Goal: Task Accomplishment & Management: Manage account settings

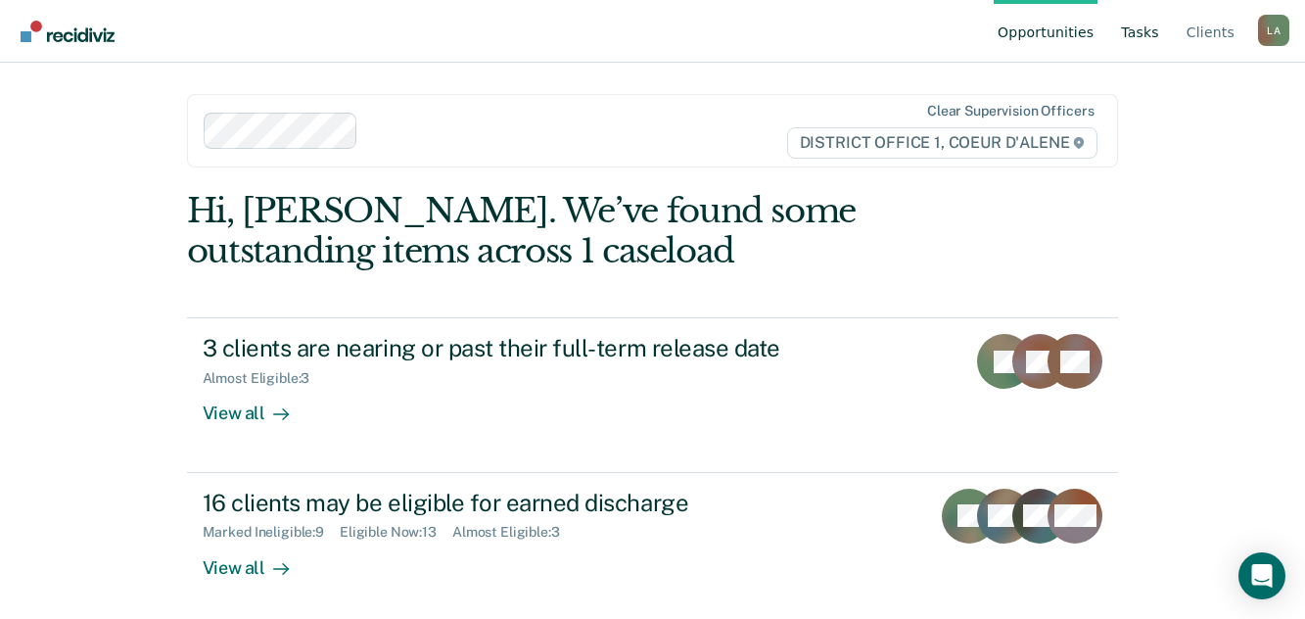
click at [1131, 37] on link "Tasks" at bounding box center [1140, 31] width 46 height 63
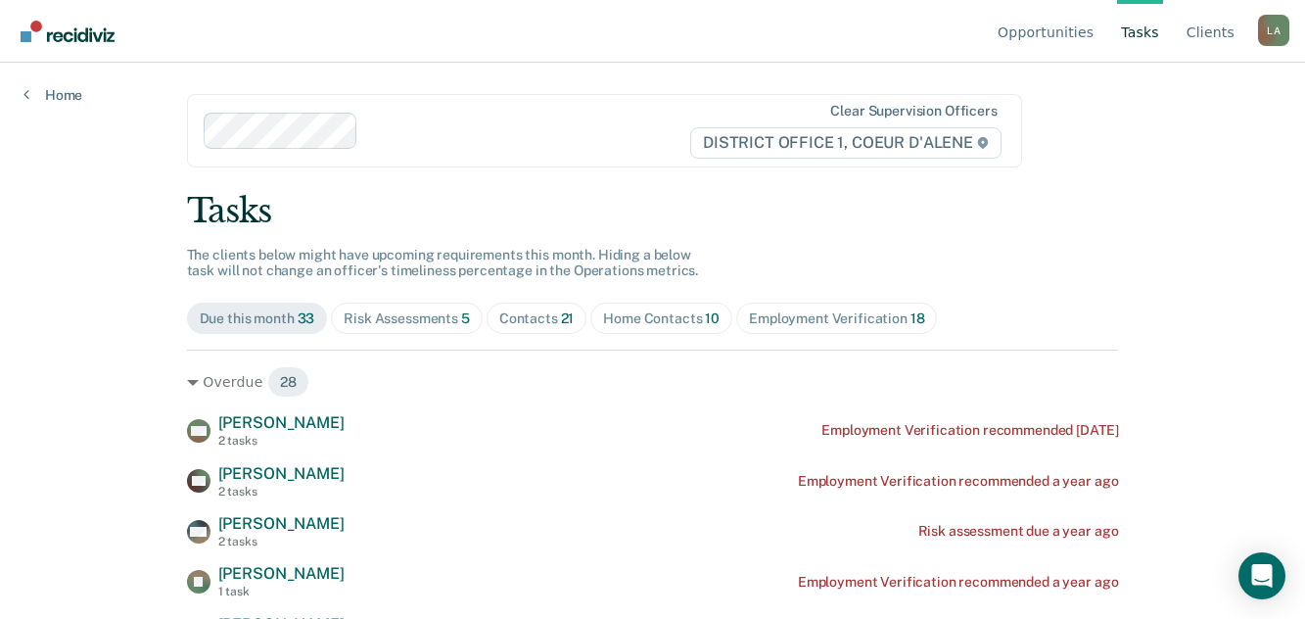
click at [470, 327] on div "Risk Assessments 5" at bounding box center [407, 318] width 126 height 17
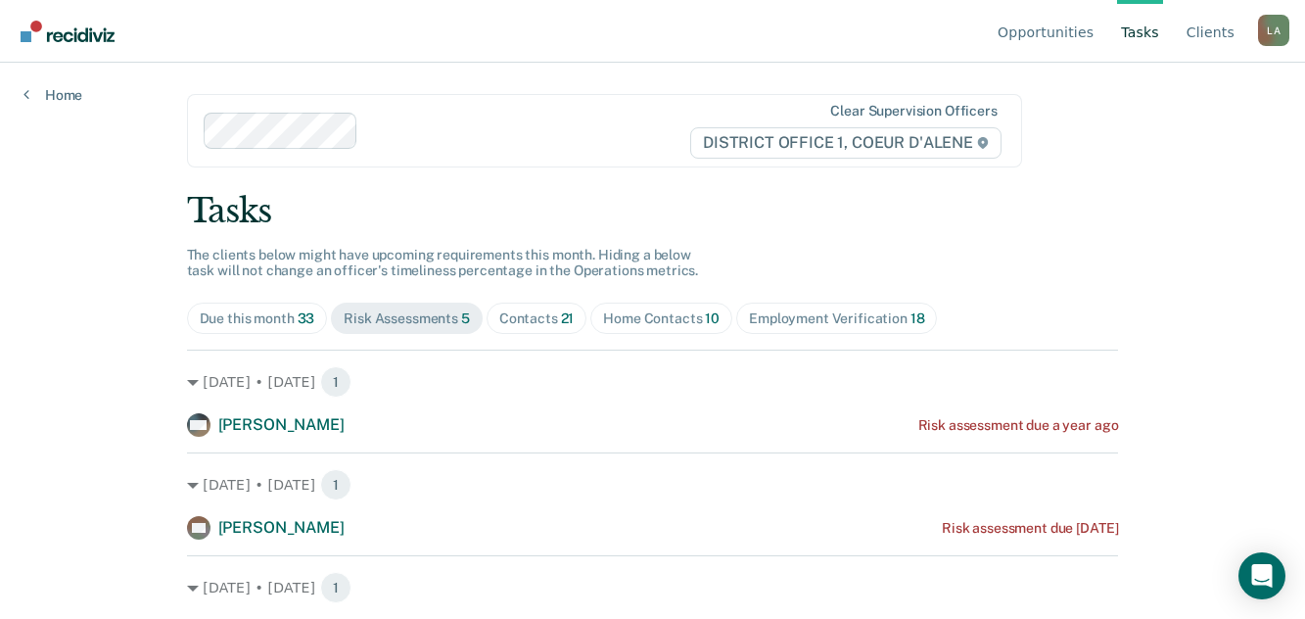
click at [575, 327] on div "Contacts 21" at bounding box center [536, 318] width 75 height 17
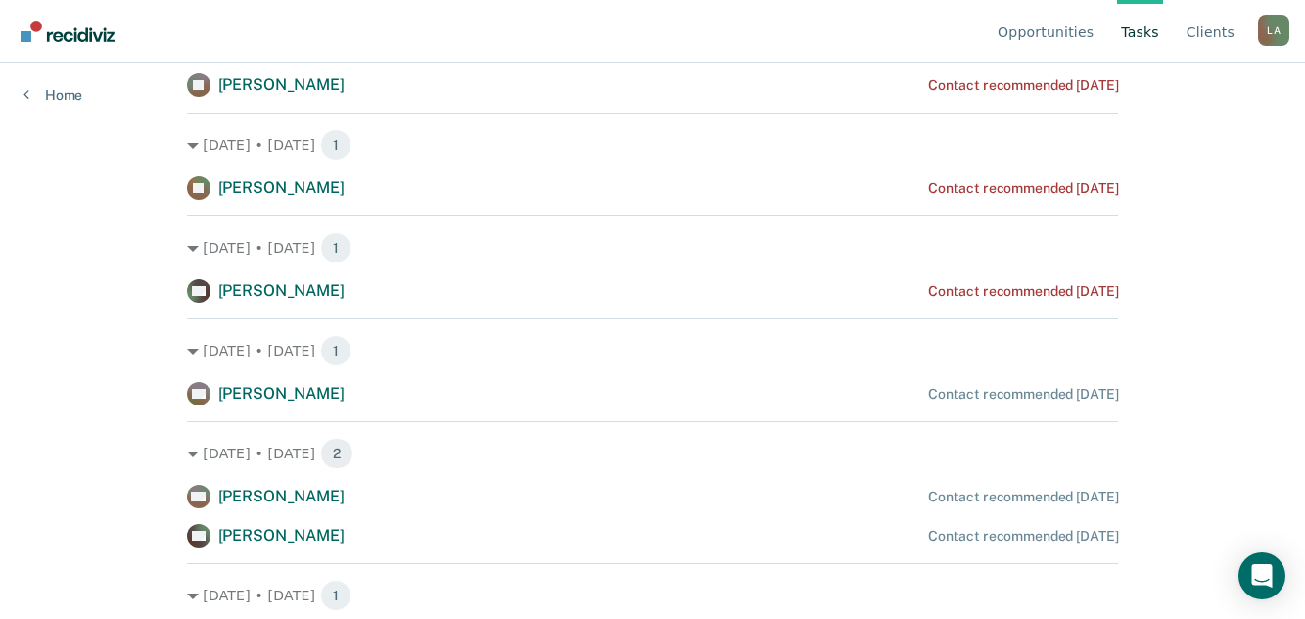
scroll to position [881, 0]
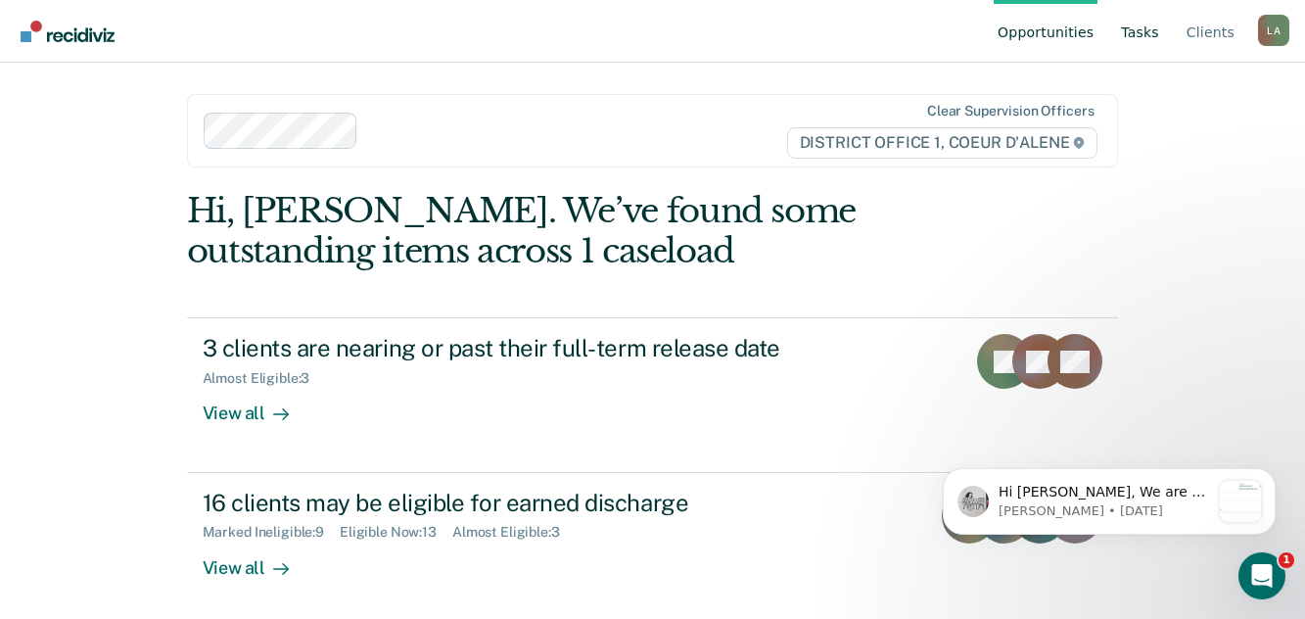
click at [1144, 36] on link "Tasks" at bounding box center [1140, 31] width 46 height 63
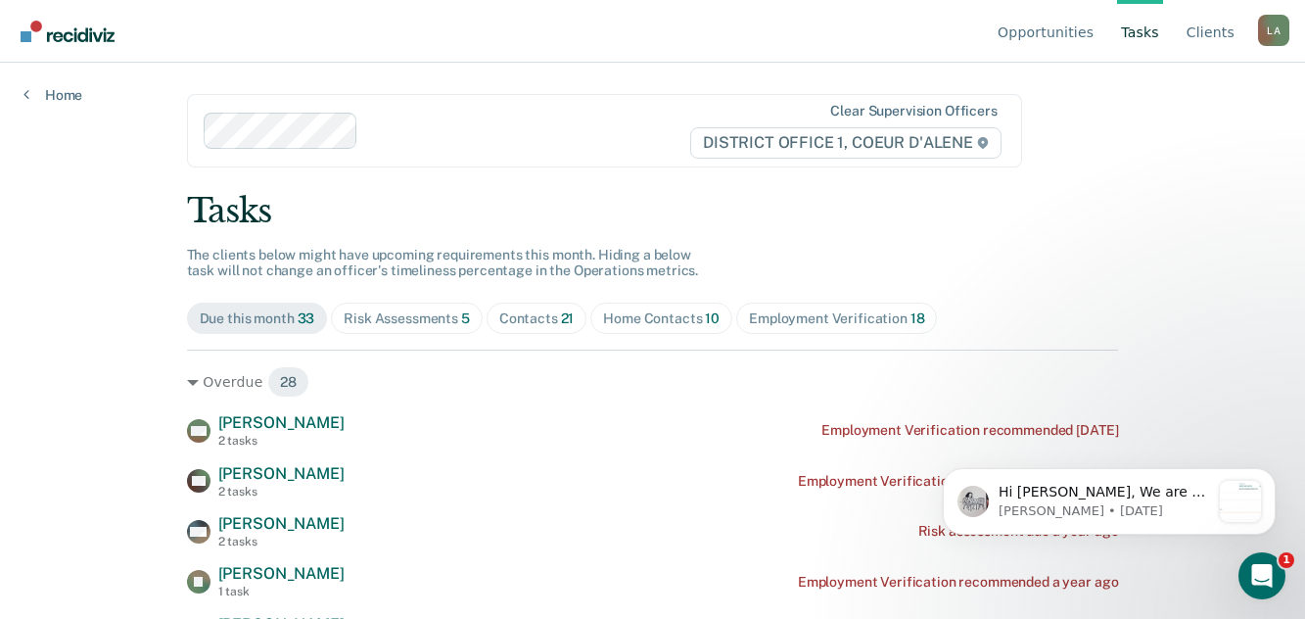
click at [575, 327] on div "Contacts 21" at bounding box center [536, 318] width 75 height 17
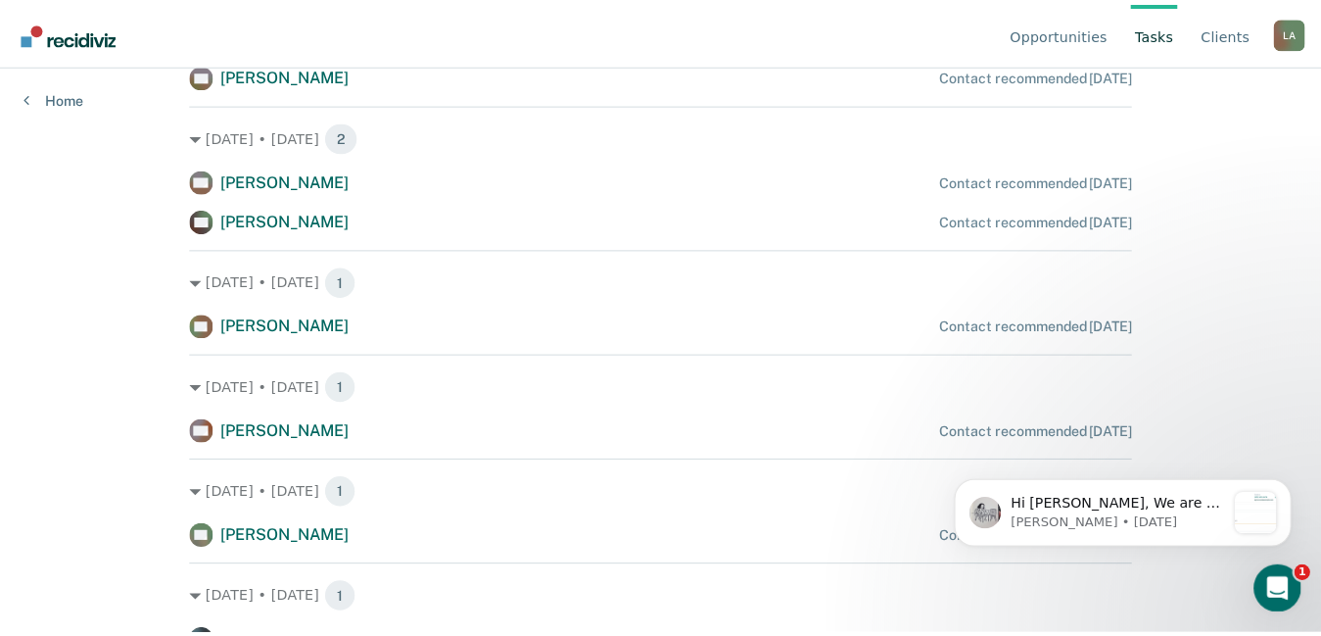
scroll to position [1273, 0]
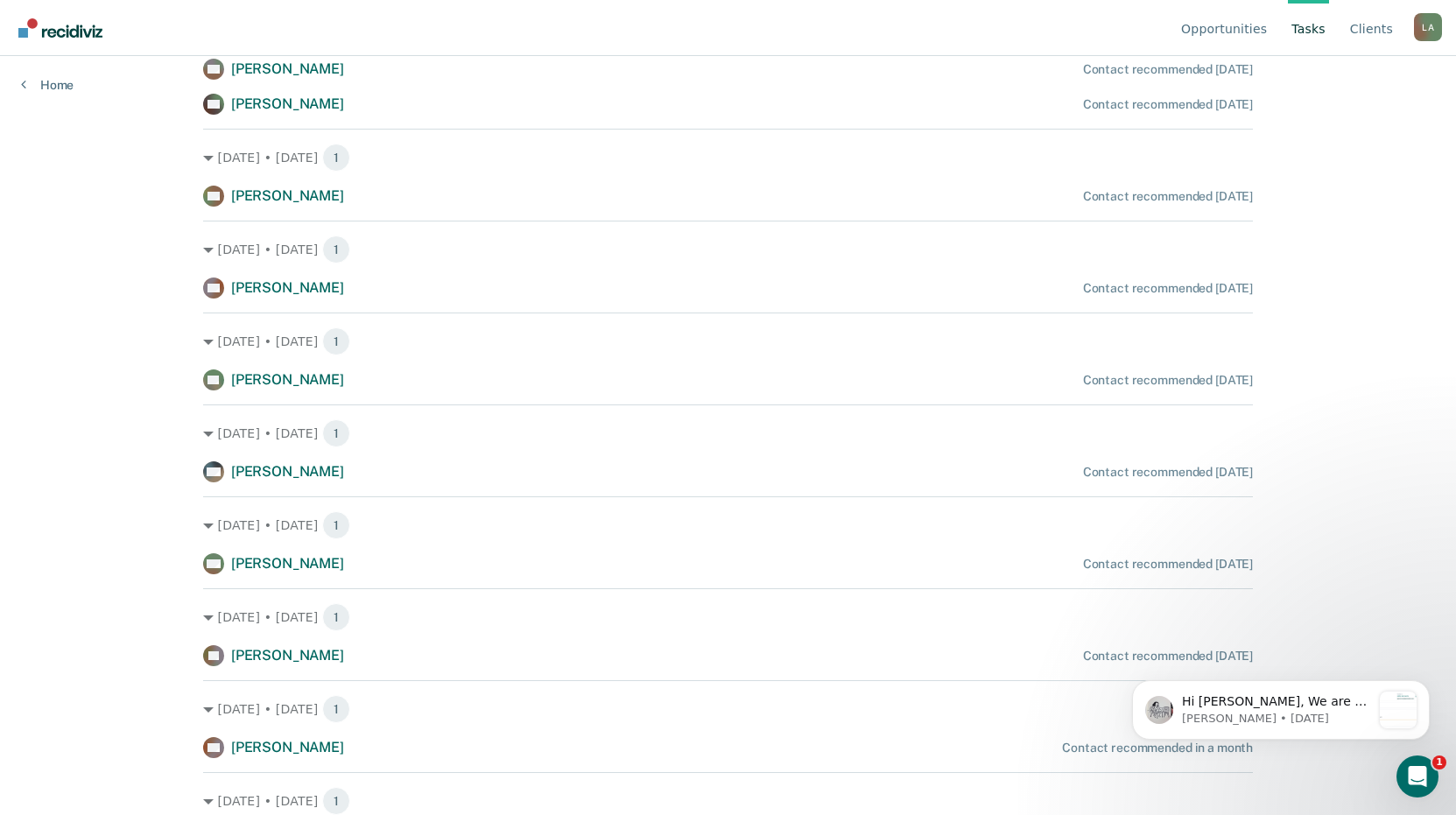
click at [593, 276] on div "Jun. 4 • Wednesday 1 SK Shane Kulpinski Contact recommended 4 months ago Aug. 2…" at bounding box center [728, 76] width 1049 height 1802
